Goal: Task Accomplishment & Management: Complete application form

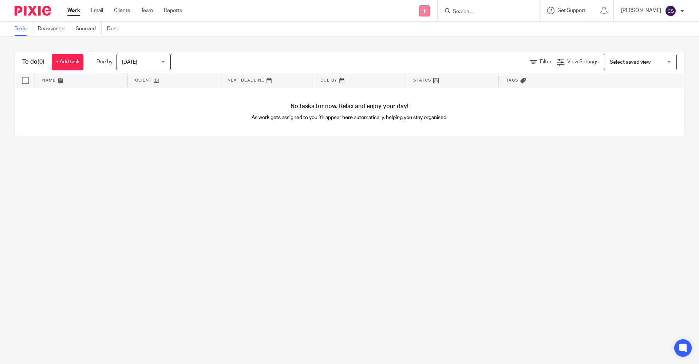
click at [419, 13] on link at bounding box center [424, 10] width 11 height 11
click at [404, 46] on link "Create task" at bounding box center [407, 44] width 51 height 11
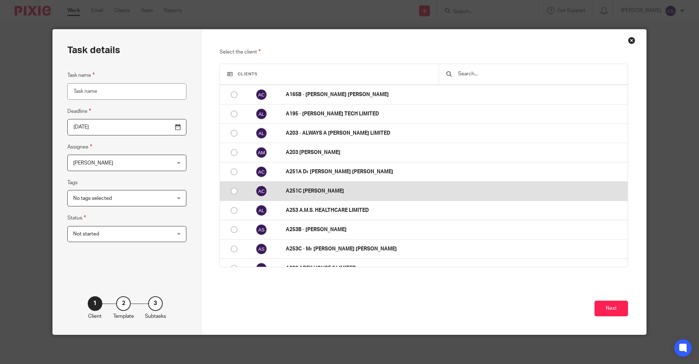
scroll to position [510, 0]
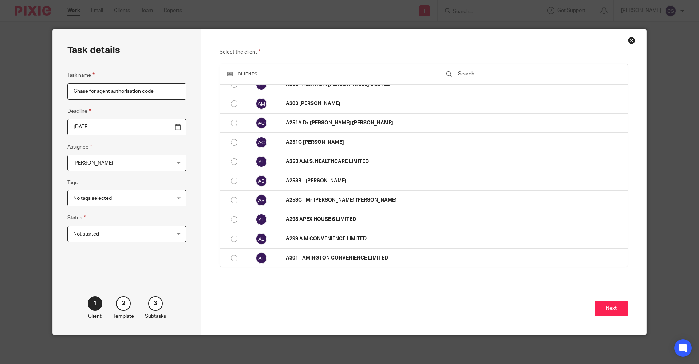
type input "Chase for agent authorisation code"
click at [159, 129] on input "[DATE]" at bounding box center [126, 127] width 119 height 16
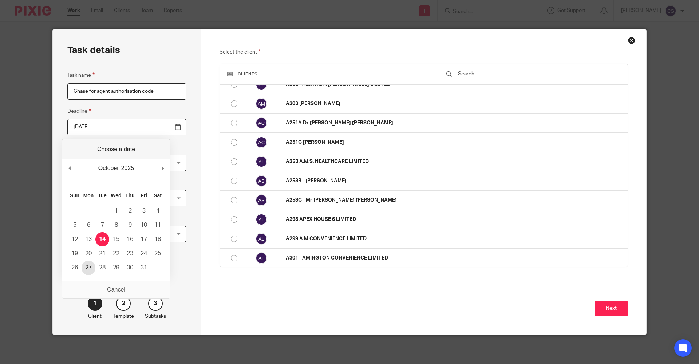
type input "2025-10-27"
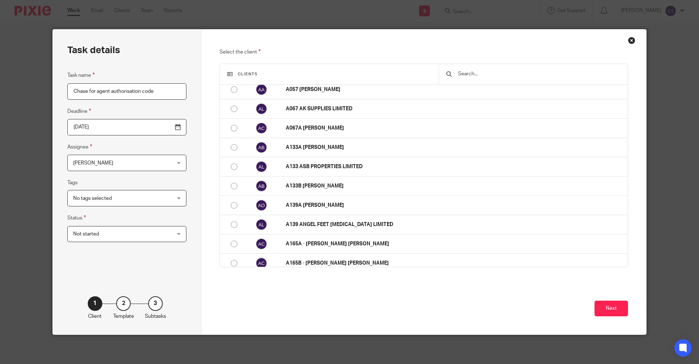
scroll to position [291, 0]
click at [461, 72] on input "text" at bounding box center [538, 74] width 163 height 8
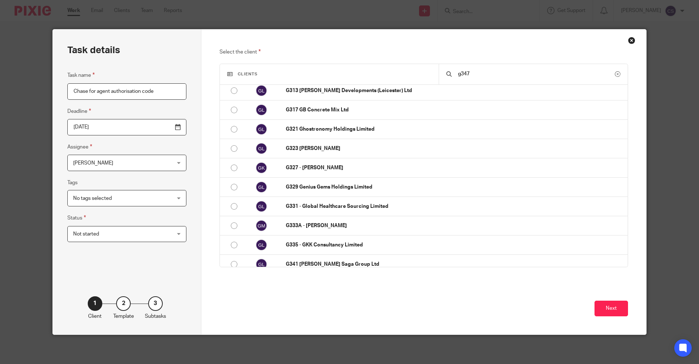
scroll to position [0, 0]
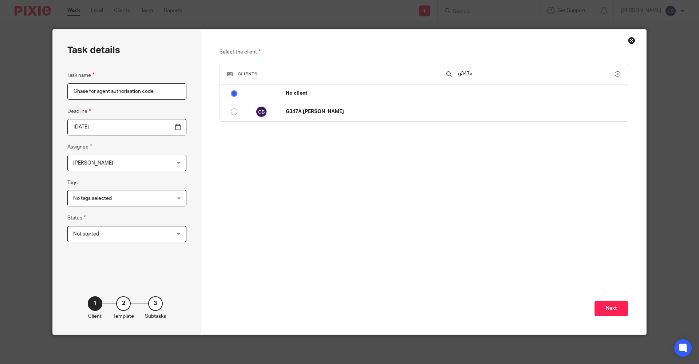
type input "g347a"
click at [229, 111] on input "radio" at bounding box center [234, 112] width 14 height 14
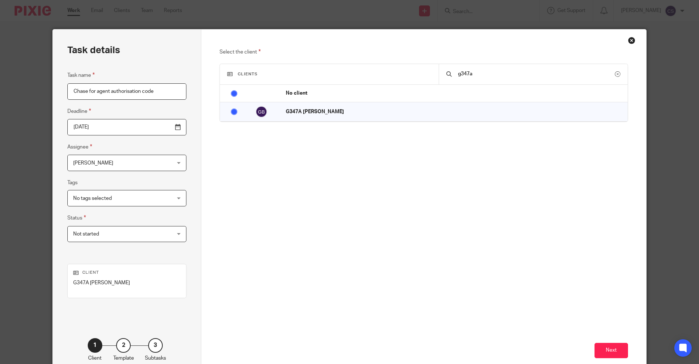
radio input "false"
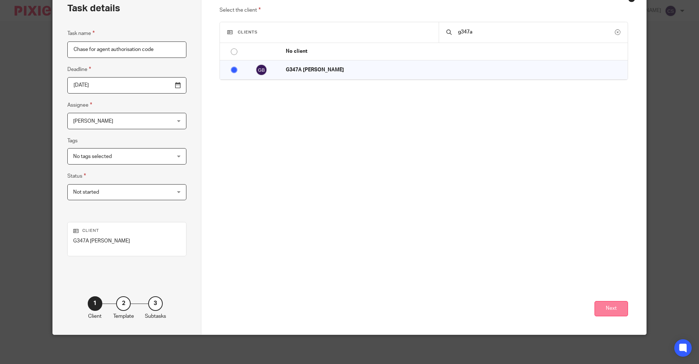
click at [598, 312] on button "Next" at bounding box center [610, 309] width 33 height 16
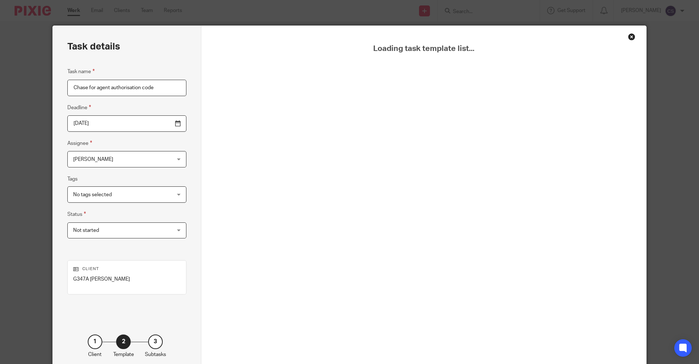
scroll to position [0, 0]
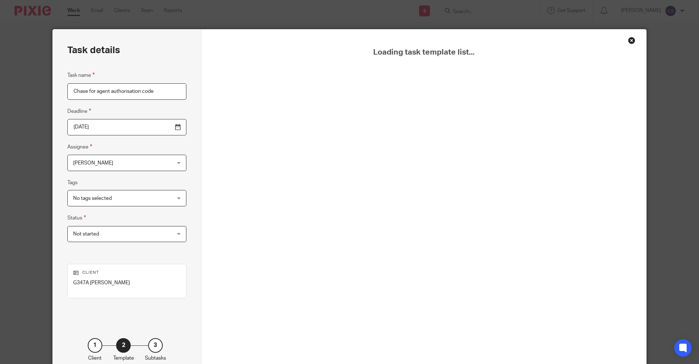
click at [629, 41] on div "Close this dialog window" at bounding box center [631, 40] width 7 height 7
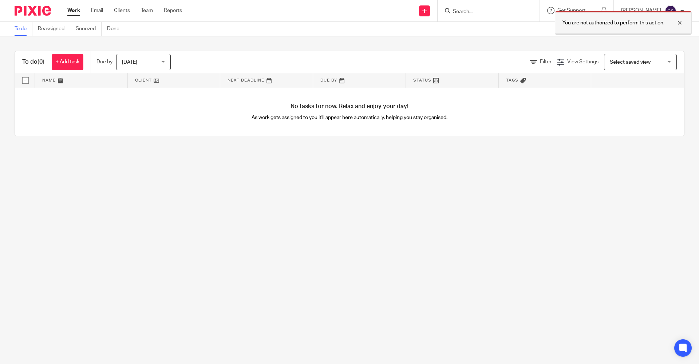
click at [680, 23] on div at bounding box center [674, 23] width 20 height 9
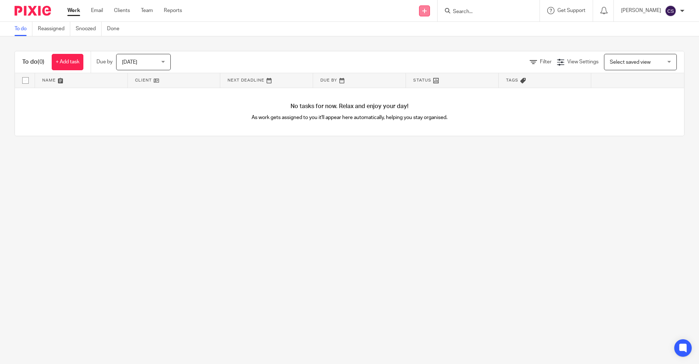
click at [419, 13] on link at bounding box center [424, 10] width 11 height 11
click at [407, 46] on link "Create task" at bounding box center [407, 44] width 51 height 11
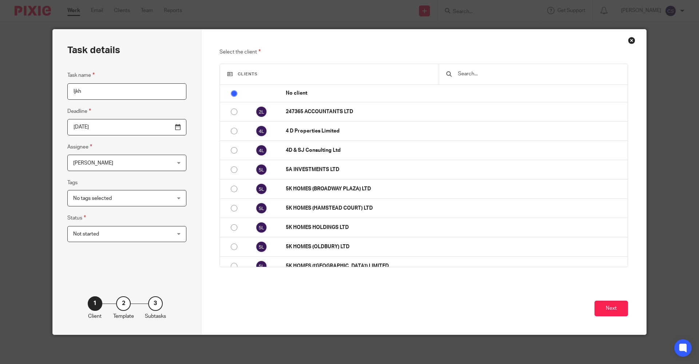
type input "ljkh"
click at [460, 78] on div at bounding box center [533, 74] width 189 height 20
click at [457, 74] on input "text" at bounding box center [538, 74] width 163 height 8
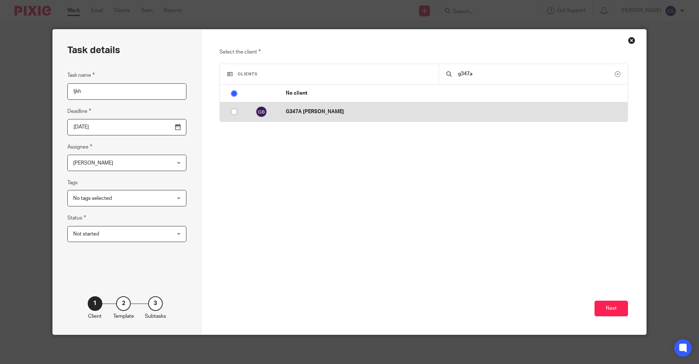
type input "g347a"
click at [352, 111] on p "G347A [PERSON_NAME]" at bounding box center [455, 111] width 338 height 7
radio input "false"
radio input "true"
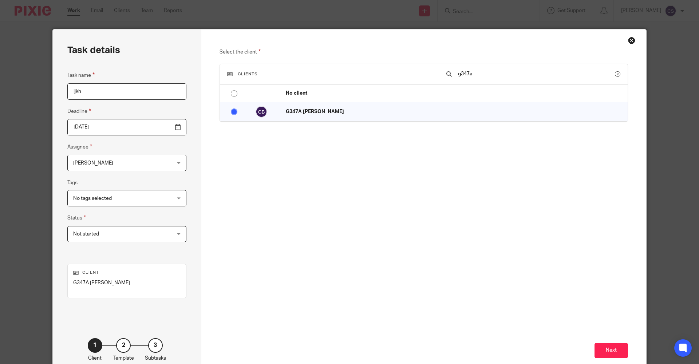
click at [608, 359] on div "Next" at bounding box center [424, 306] width 409 height 141
click at [607, 353] on button "Next" at bounding box center [610, 351] width 33 height 16
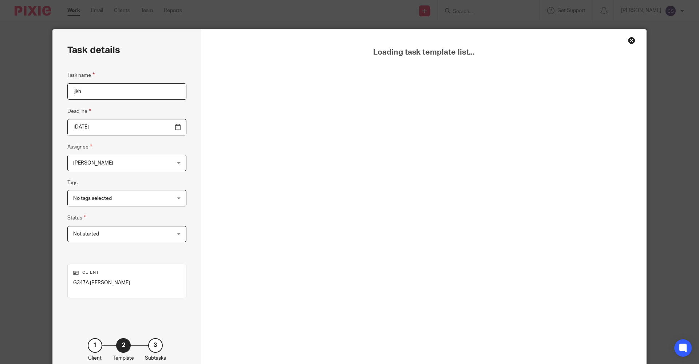
click at [628, 41] on div "Close this dialog window" at bounding box center [631, 40] width 7 height 7
